Goal: Navigation & Orientation: Find specific page/section

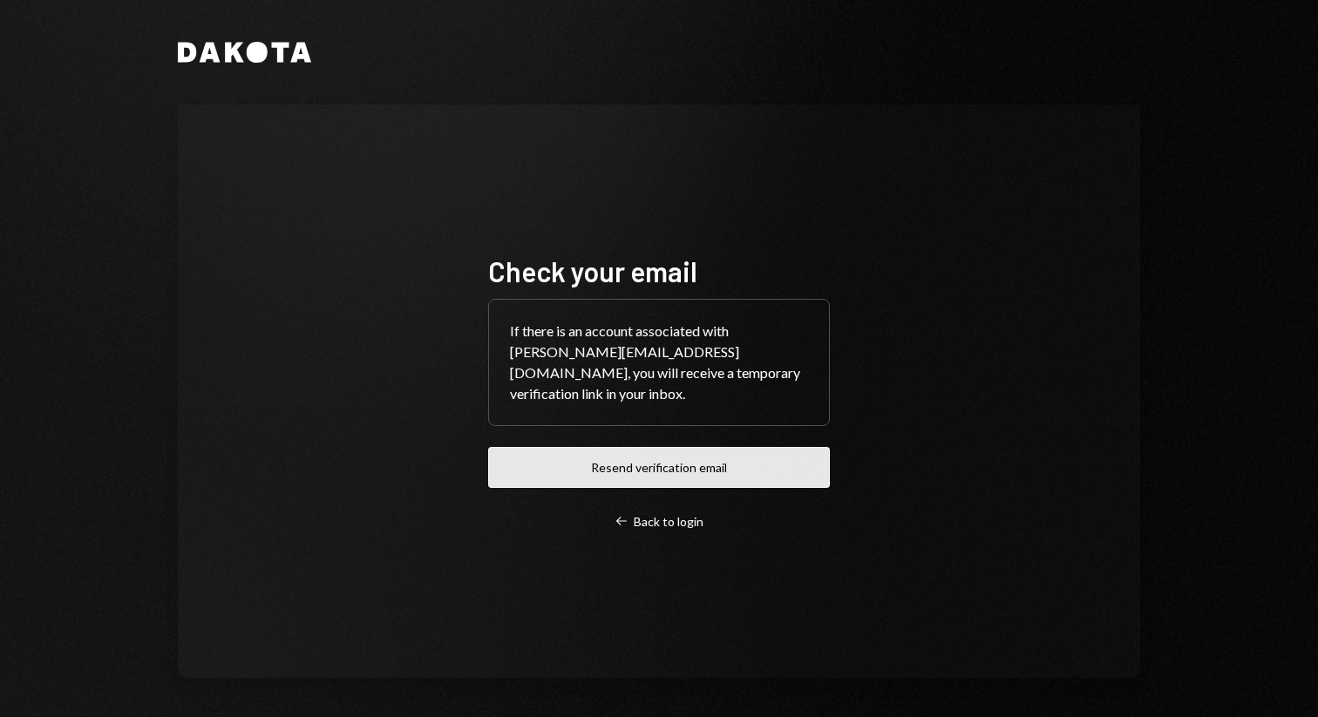
click at [655, 451] on button "Resend verification email" at bounding box center [659, 467] width 342 height 41
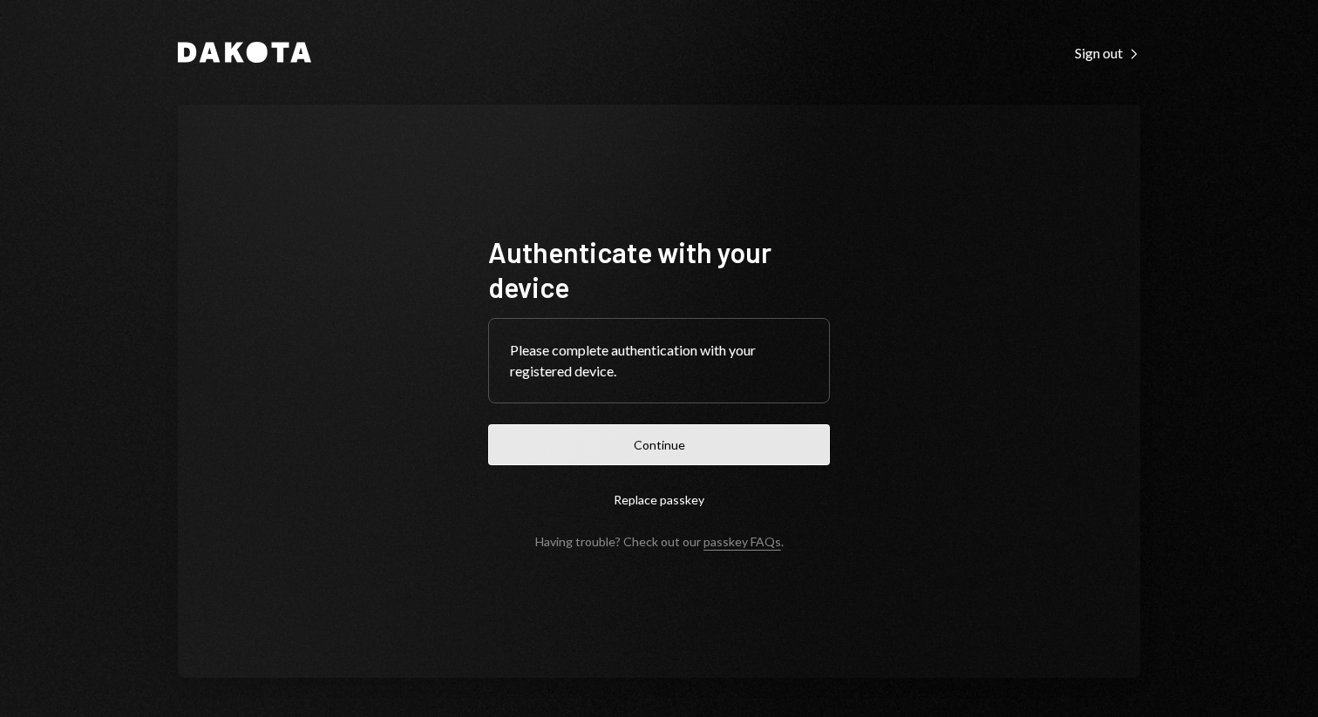
click at [655, 463] on button "Continue" at bounding box center [659, 444] width 342 height 41
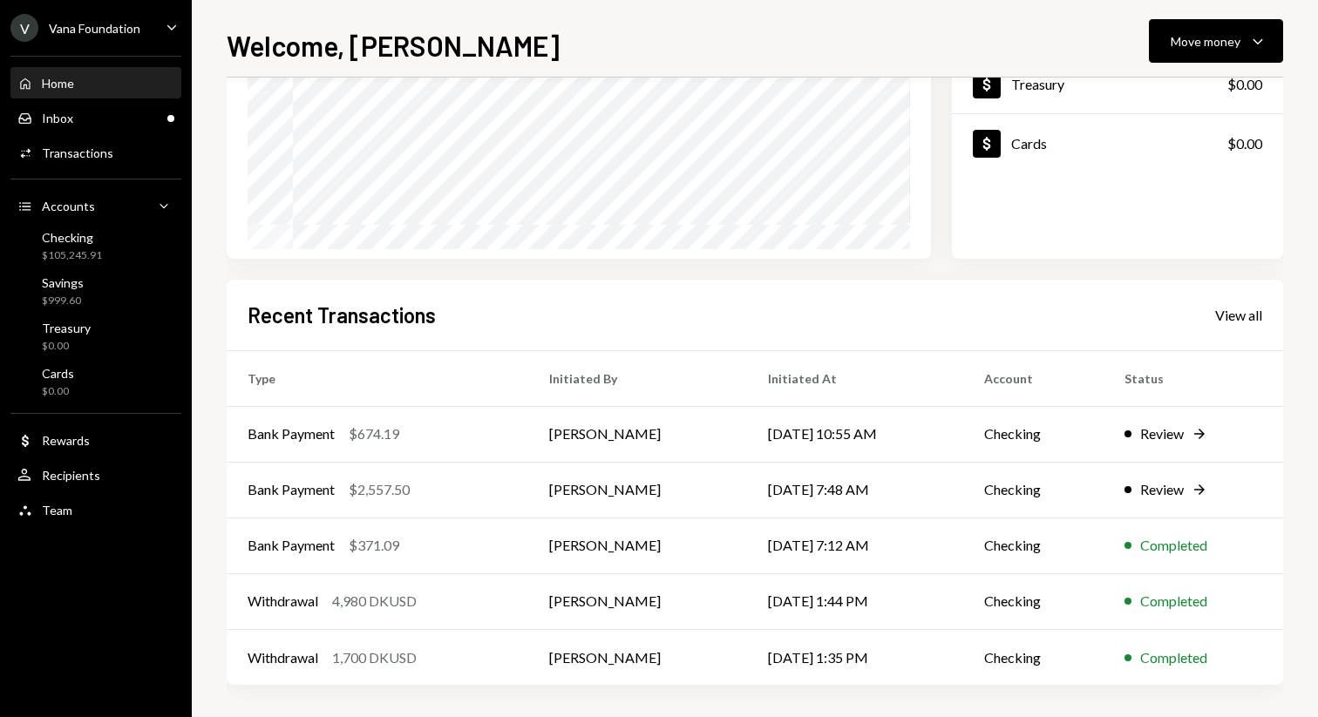
scroll to position [250, 0]
click at [1260, 314] on div "View all" at bounding box center [1238, 312] width 47 height 17
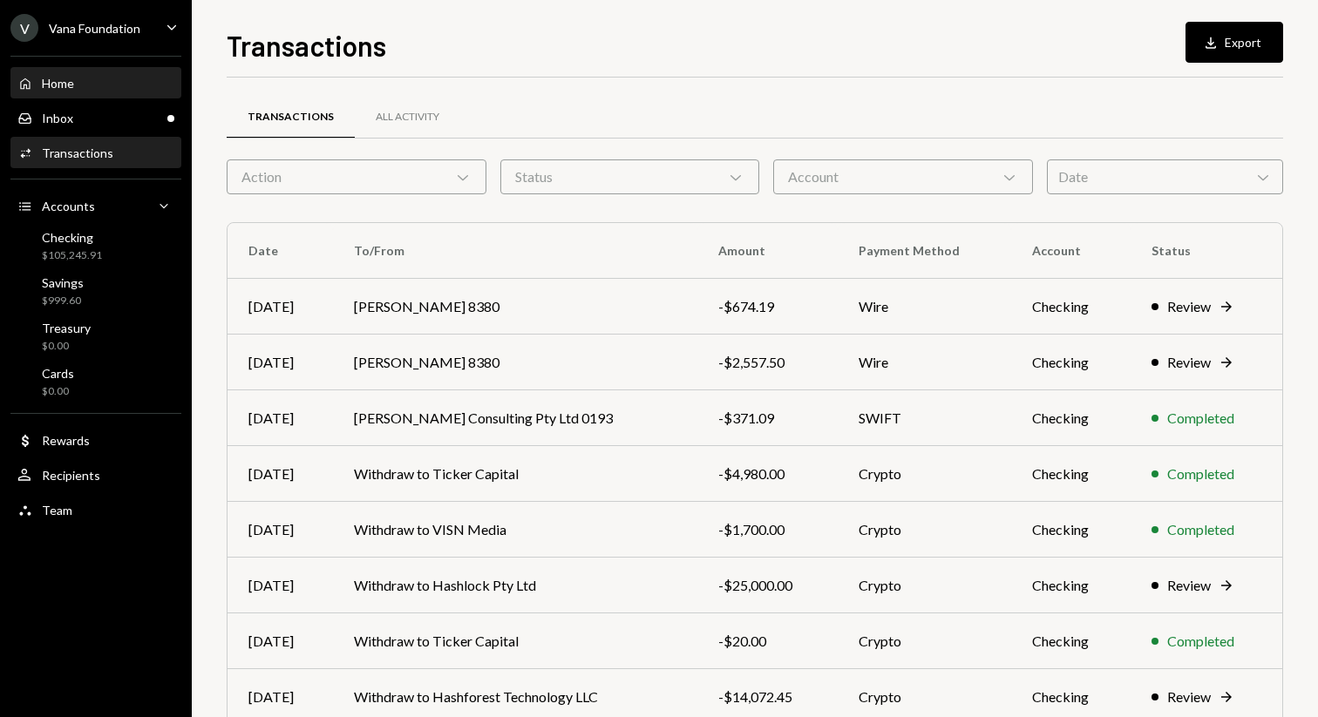
click at [105, 76] on div "Home Home" at bounding box center [95, 84] width 157 height 16
